Goal: Transaction & Acquisition: Purchase product/service

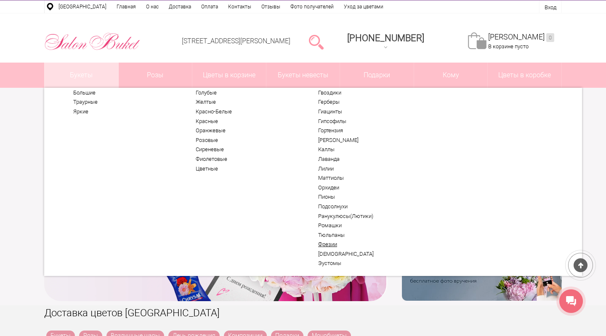
scroll to position [31, 0]
click at [325, 254] on link "[DEMOGRAPHIC_DATA]" at bounding box center [369, 253] width 103 height 7
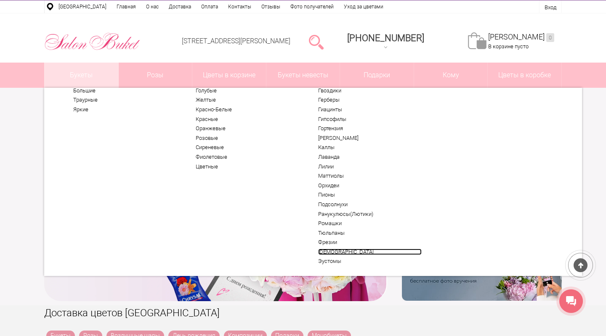
scroll to position [33, 0]
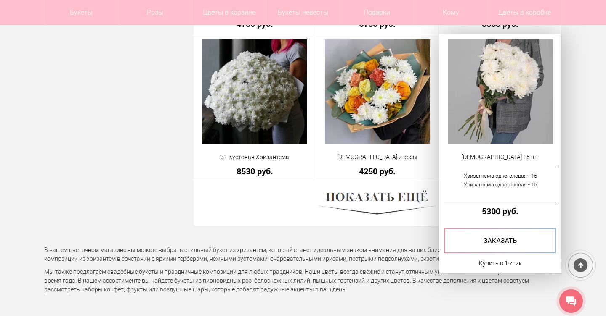
scroll to position [2345, 0]
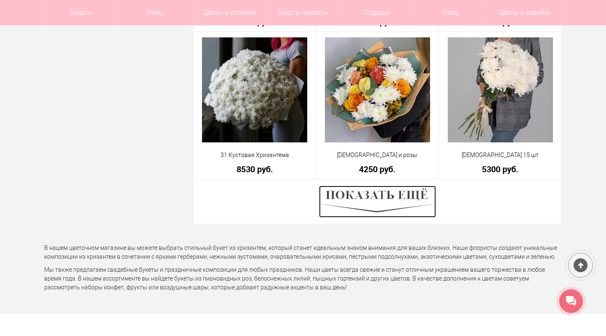
click at [357, 199] on img at bounding box center [377, 202] width 117 height 32
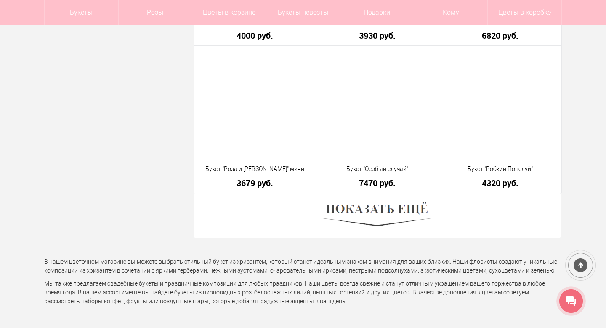
scroll to position [4694, 0]
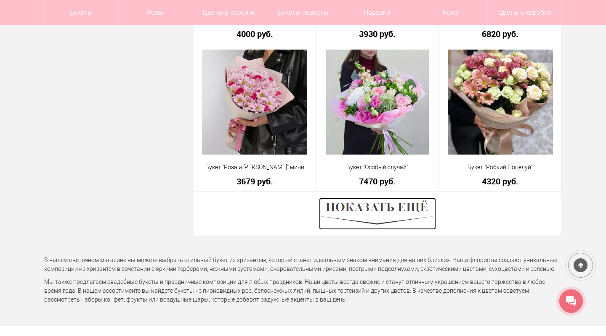
click at [341, 210] on img at bounding box center [377, 214] width 117 height 32
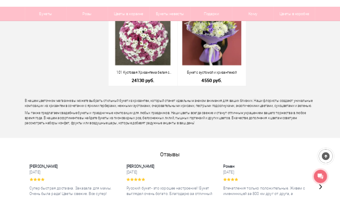
scroll to position [5371, 0]
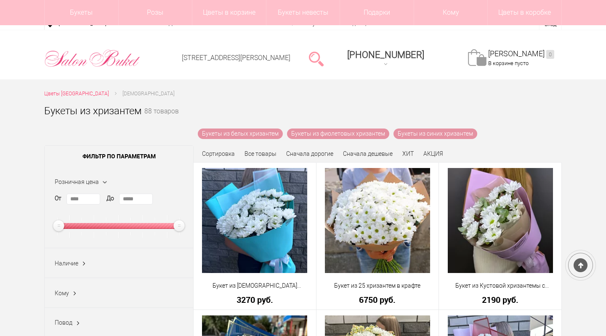
scroll to position [2395, 0]
